Goal: Transaction & Acquisition: Purchase product/service

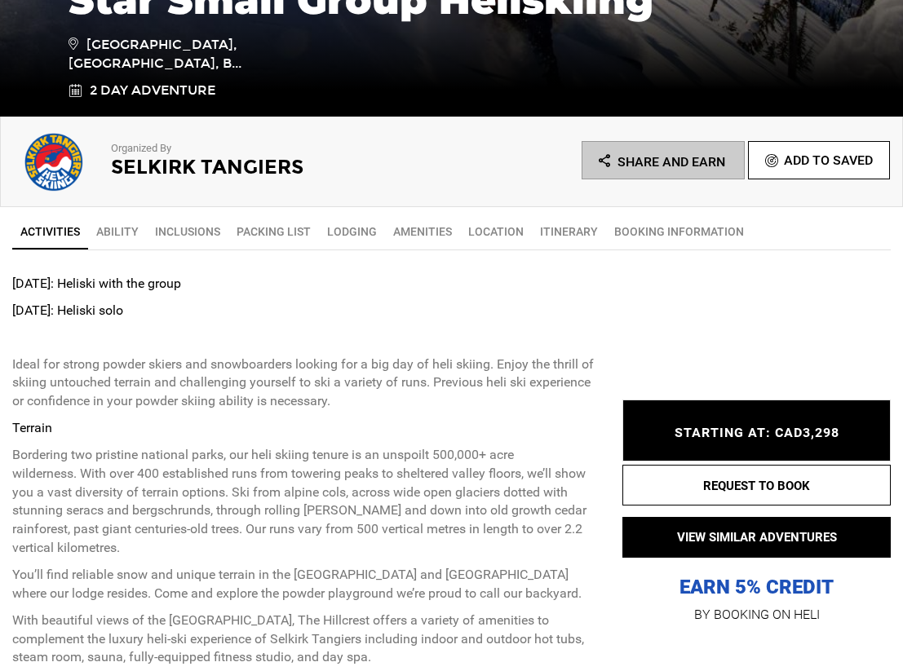
click at [732, 438] on span "STARTING AT: CAD3,298" at bounding box center [757, 432] width 165 height 15
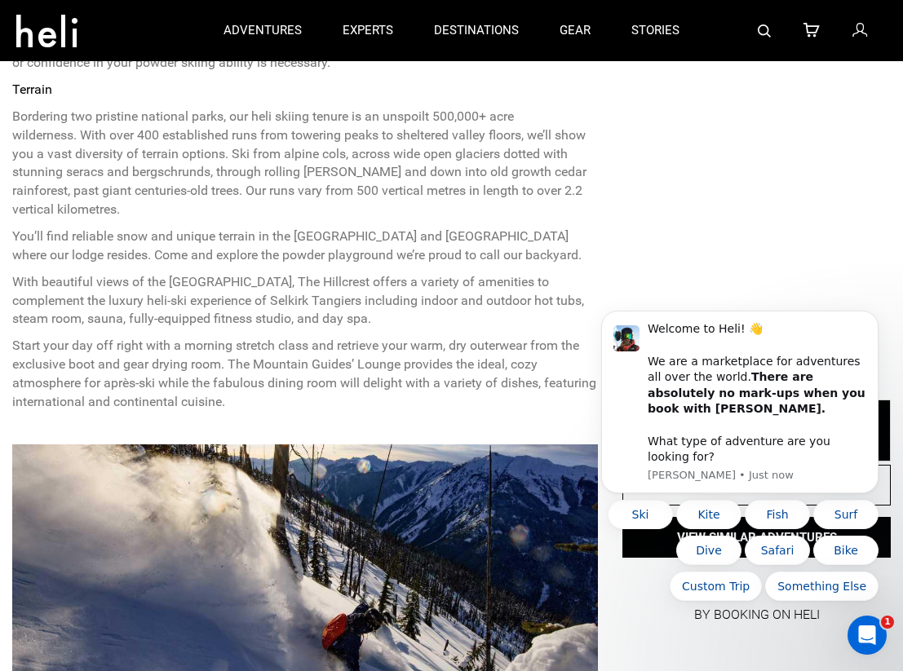
scroll to position [676, 0]
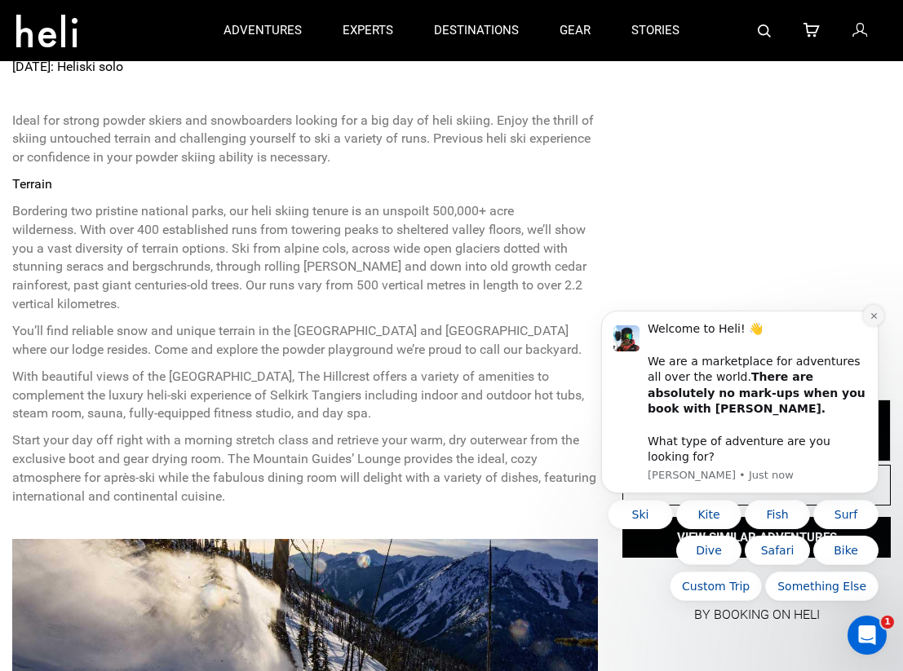
click at [874, 321] on icon "Dismiss notification" at bounding box center [874, 316] width 9 height 9
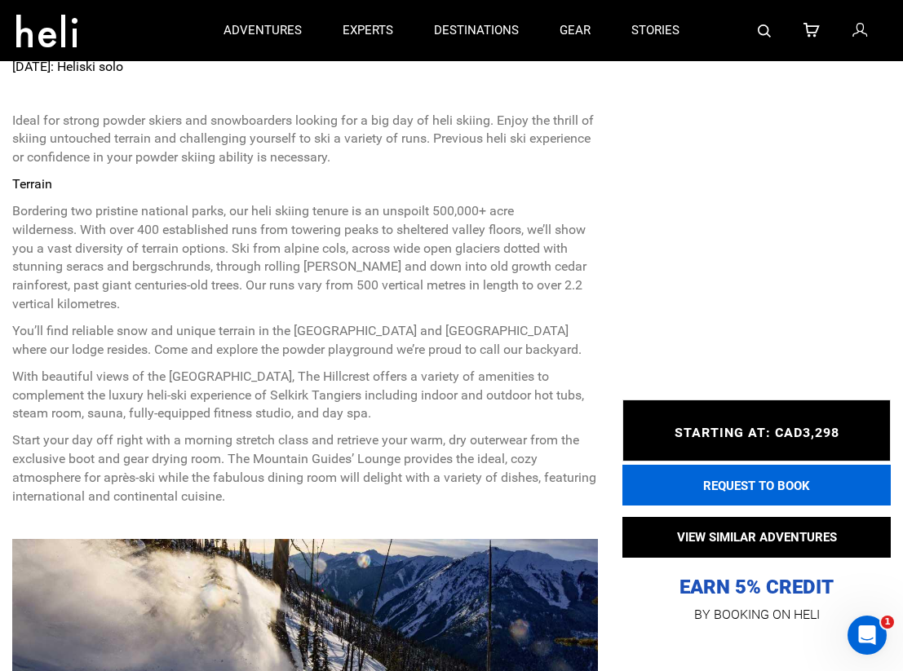
click at [693, 476] on button "REQUEST TO BOOK" at bounding box center [756, 485] width 268 height 41
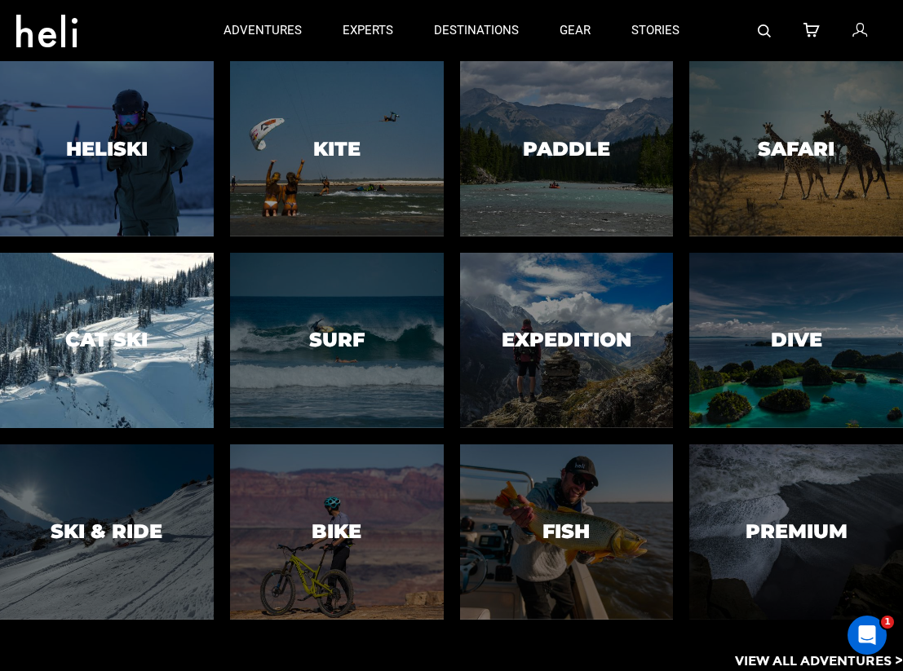
click at [163, 339] on div at bounding box center [107, 340] width 218 height 179
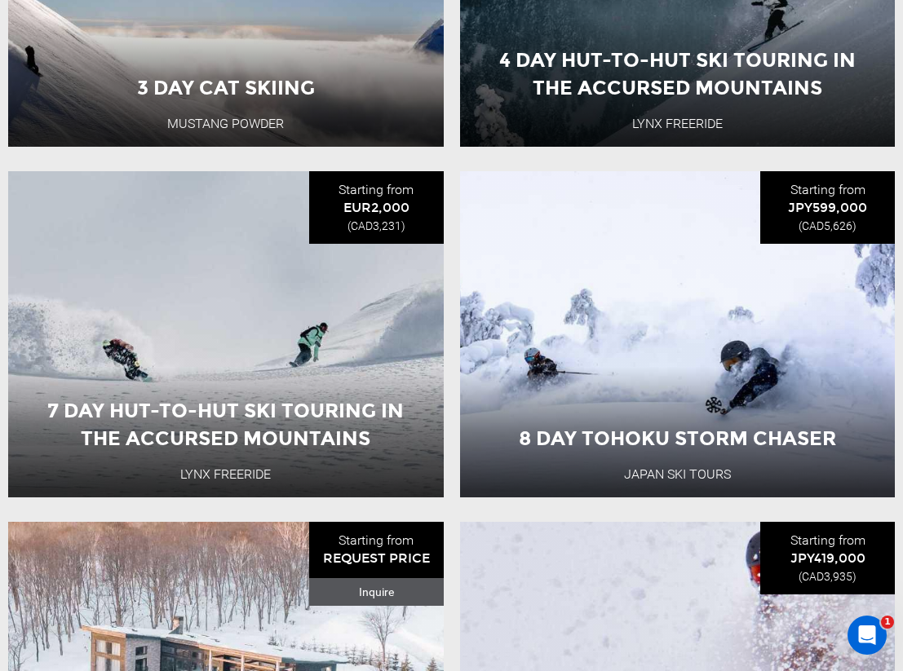
scroll to position [767, 0]
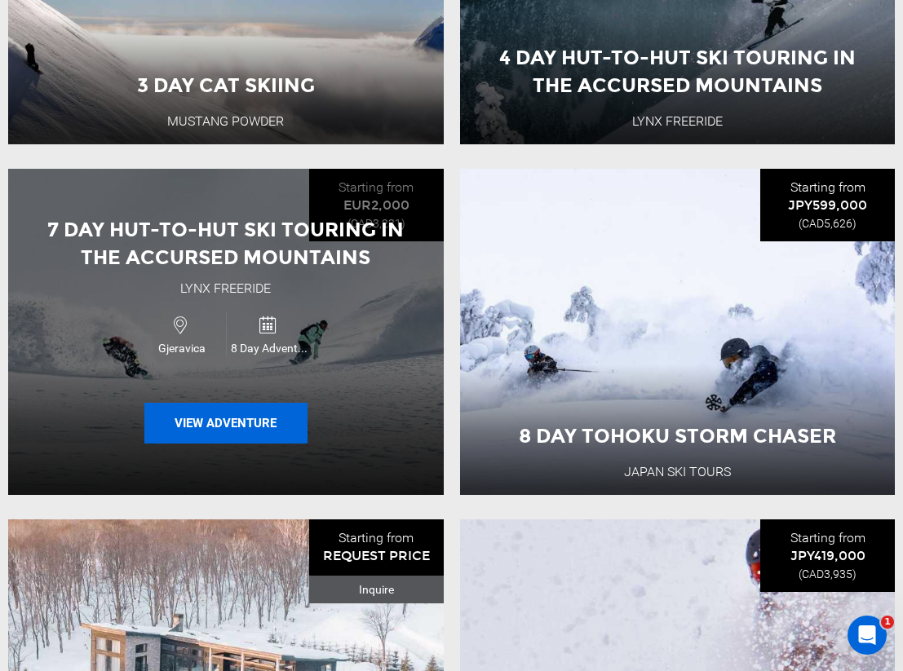
click at [259, 440] on button "View Adventure" at bounding box center [225, 423] width 163 height 41
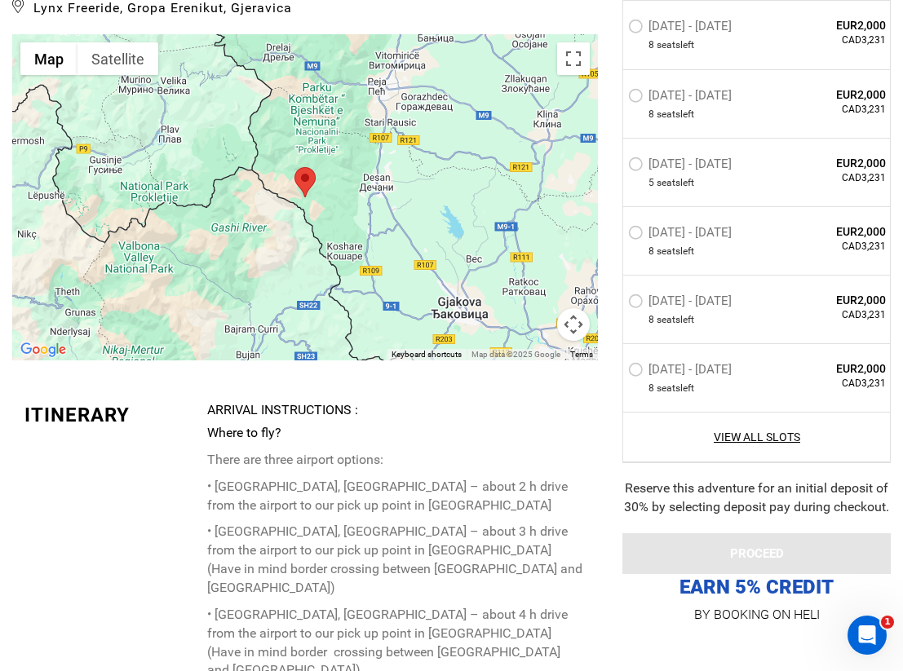
scroll to position [3092, 0]
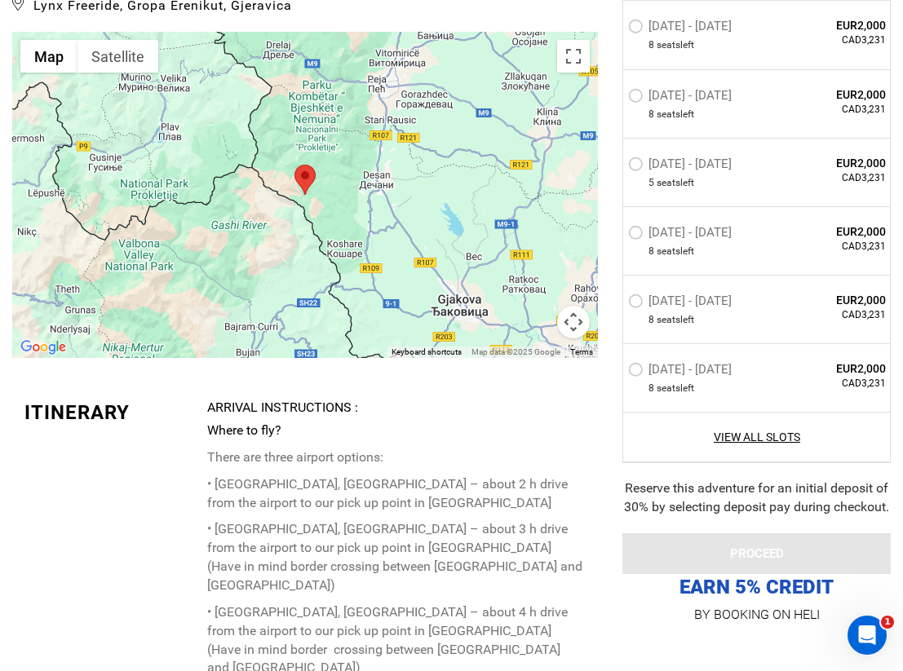
click at [572, 306] on button "Map camera controls" at bounding box center [573, 322] width 33 height 33
click at [533, 306] on button "Zoom out" at bounding box center [532, 322] width 33 height 33
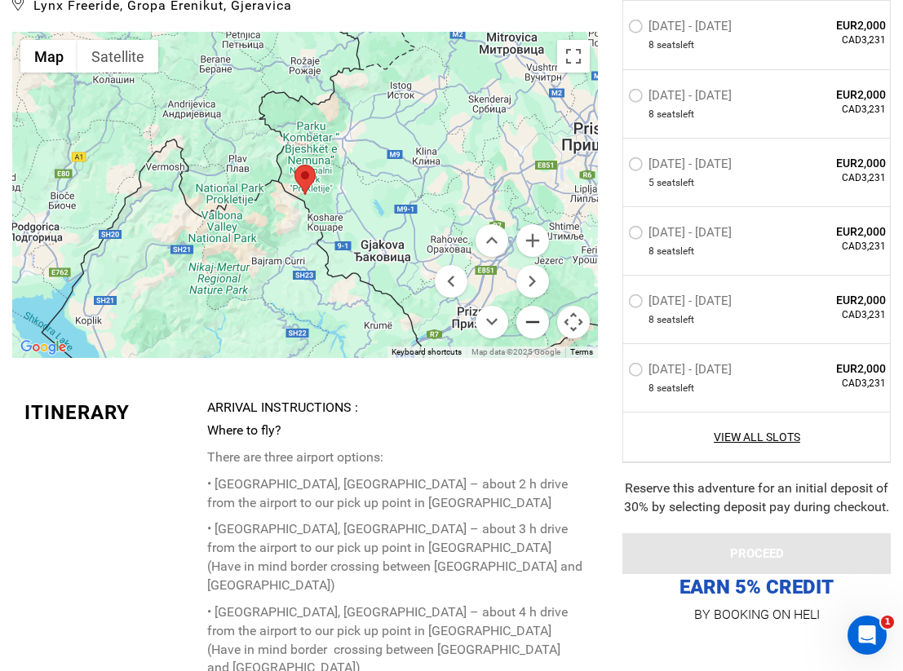
click at [533, 306] on button "Zoom out" at bounding box center [532, 322] width 33 height 33
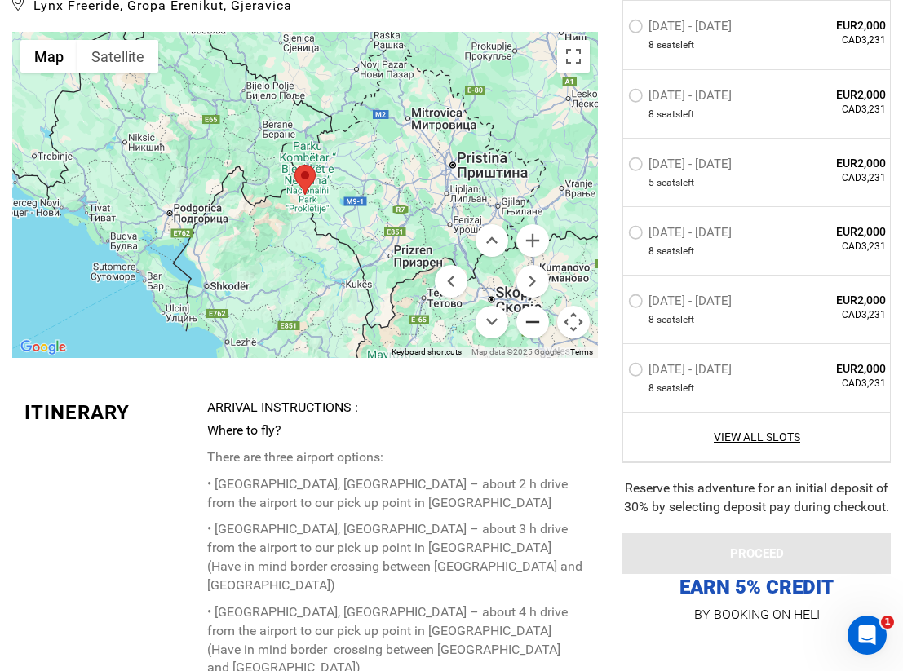
click at [533, 306] on button "Zoom out" at bounding box center [532, 322] width 33 height 33
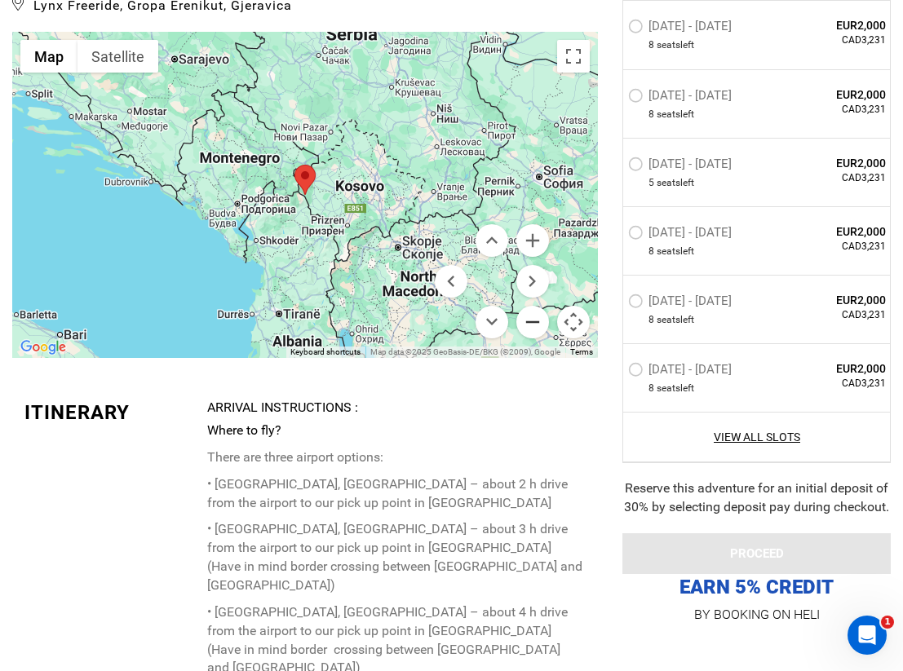
click at [533, 306] on button "Zoom out" at bounding box center [532, 322] width 33 height 33
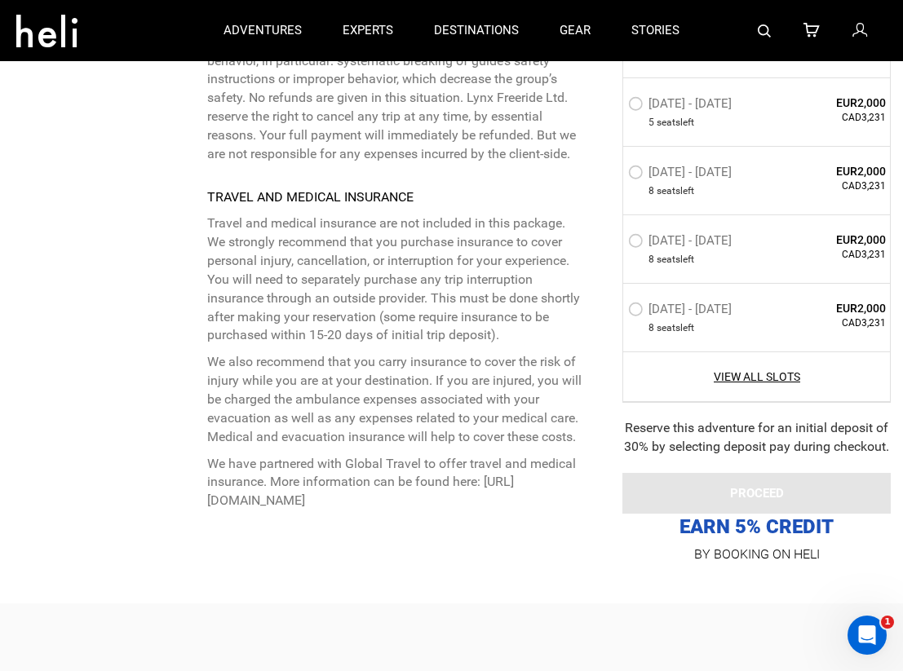
scroll to position [5682, 0]
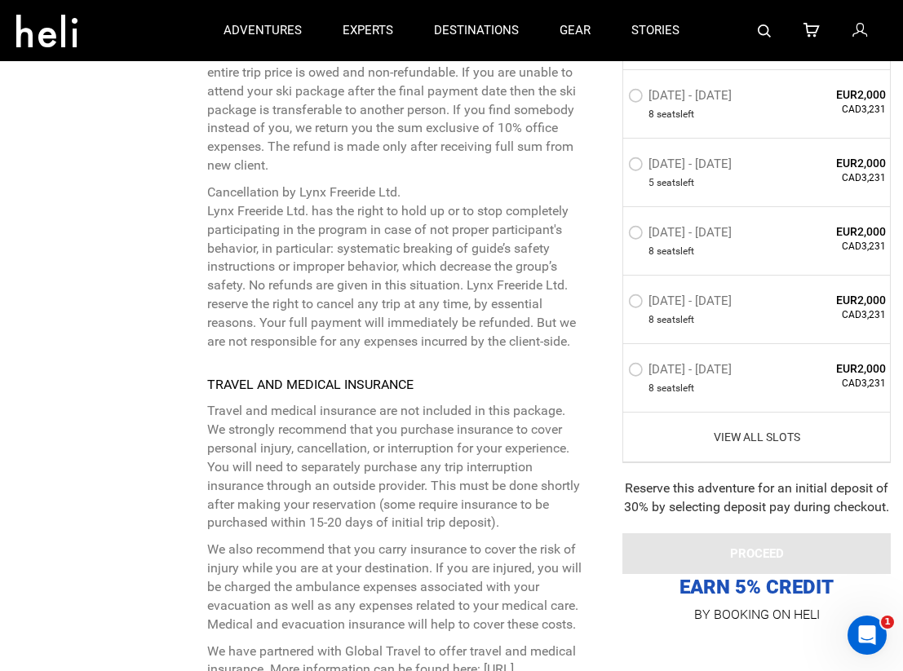
click at [766, 429] on link "View All Slots" at bounding box center [757, 437] width 258 height 16
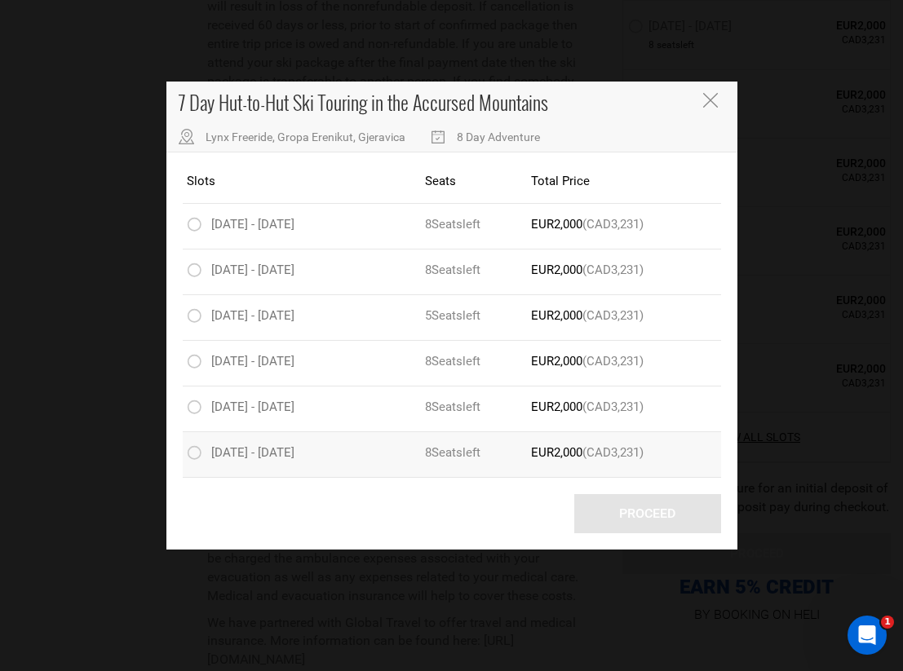
scroll to position [5715, 0]
click at [710, 100] on icon "Close" at bounding box center [710, 100] width 15 height 15
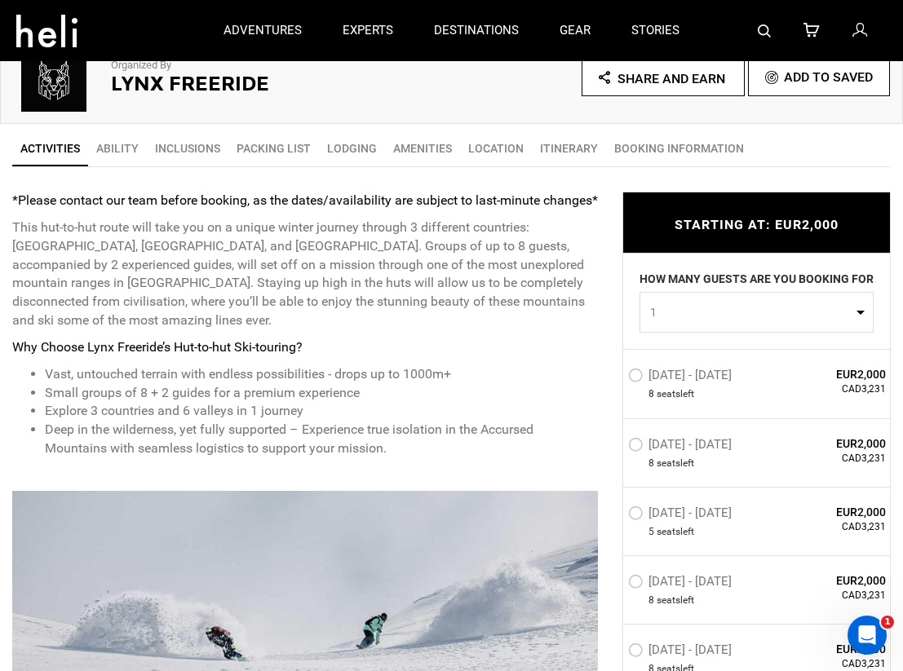
scroll to position [169, 0]
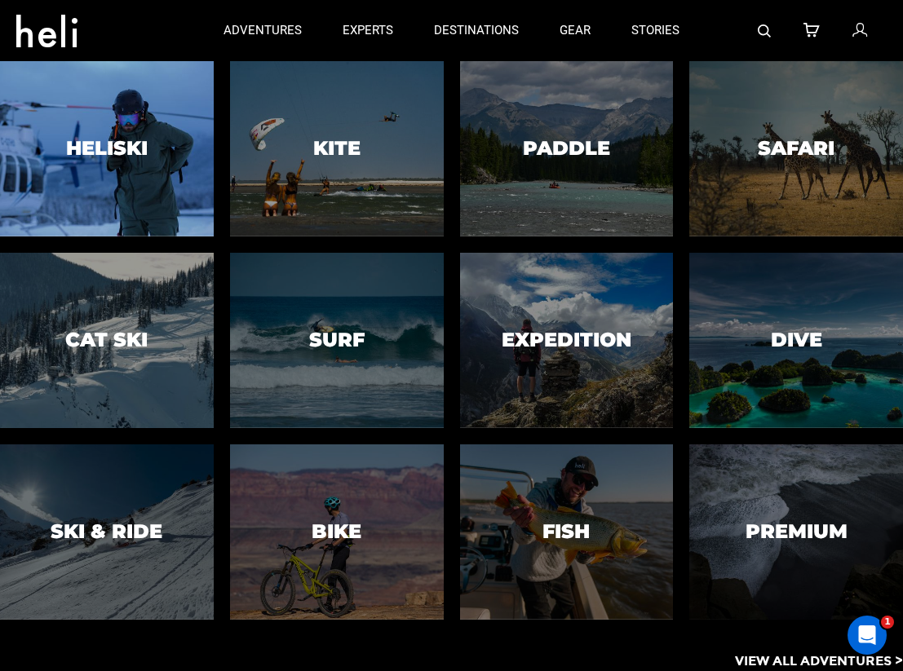
click at [147, 203] on div at bounding box center [107, 149] width 218 height 179
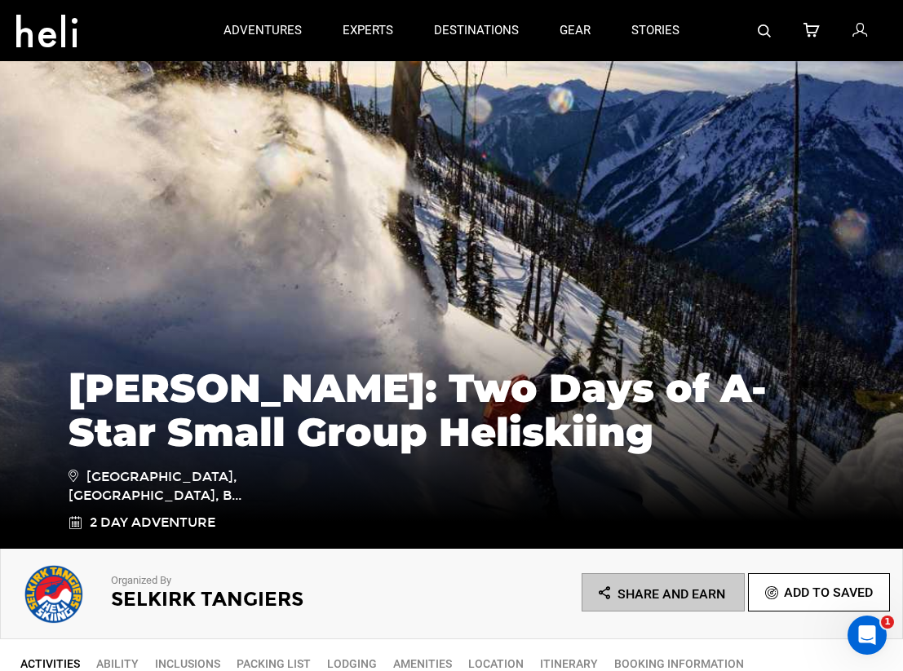
click at [815, 37] on icon at bounding box center [811, 30] width 16 height 21
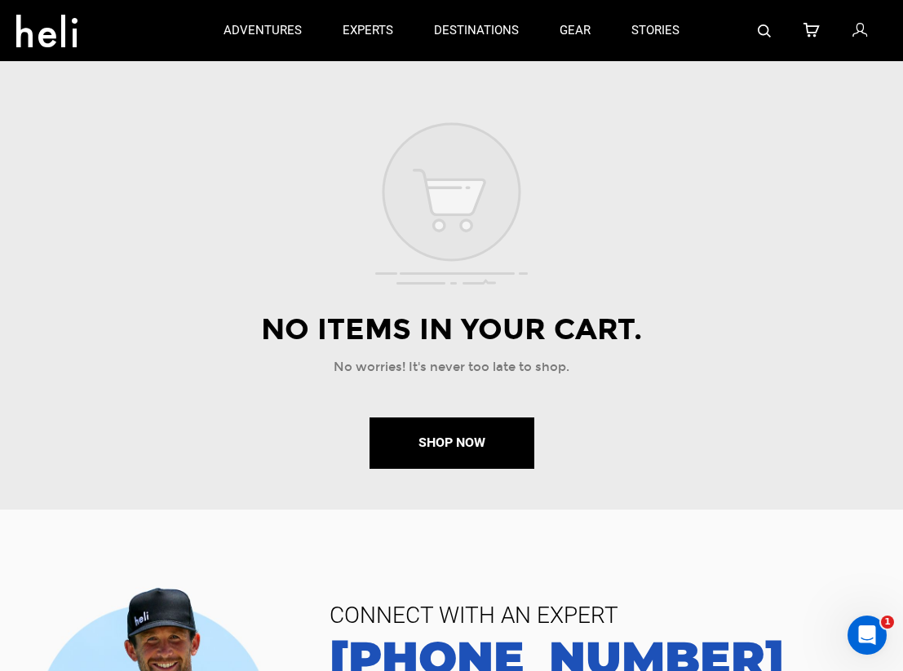
click at [815, 37] on icon at bounding box center [811, 30] width 16 height 21
click at [856, 34] on icon at bounding box center [859, 30] width 15 height 21
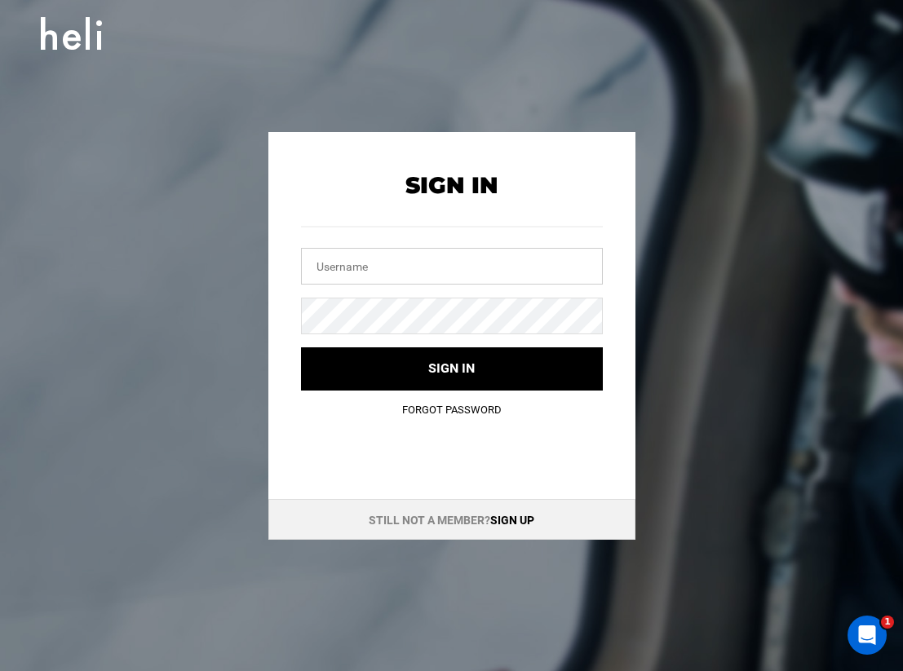
type input "[EMAIL_ADDRESS][DOMAIN_NAME]"
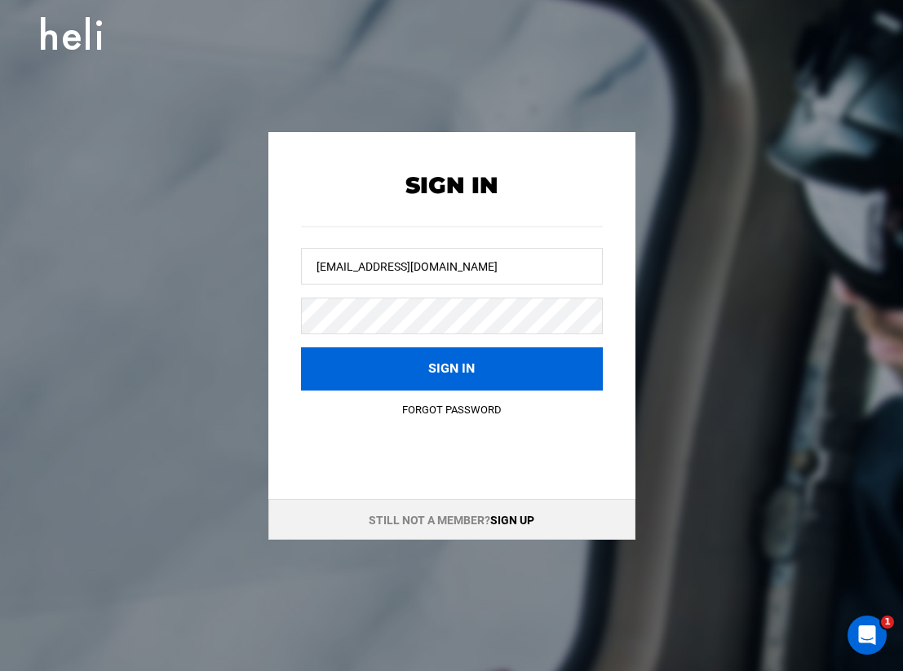
click at [443, 363] on button "Sign in" at bounding box center [452, 368] width 302 height 43
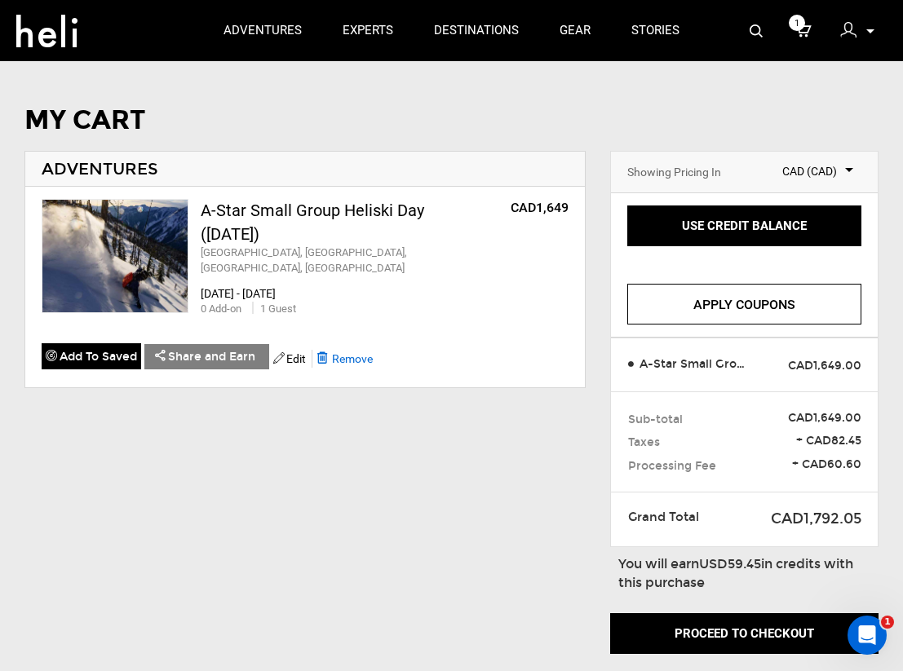
click at [356, 357] on span "Remove" at bounding box center [352, 358] width 41 height 13
